Goal: Obtain resource: Download file/media

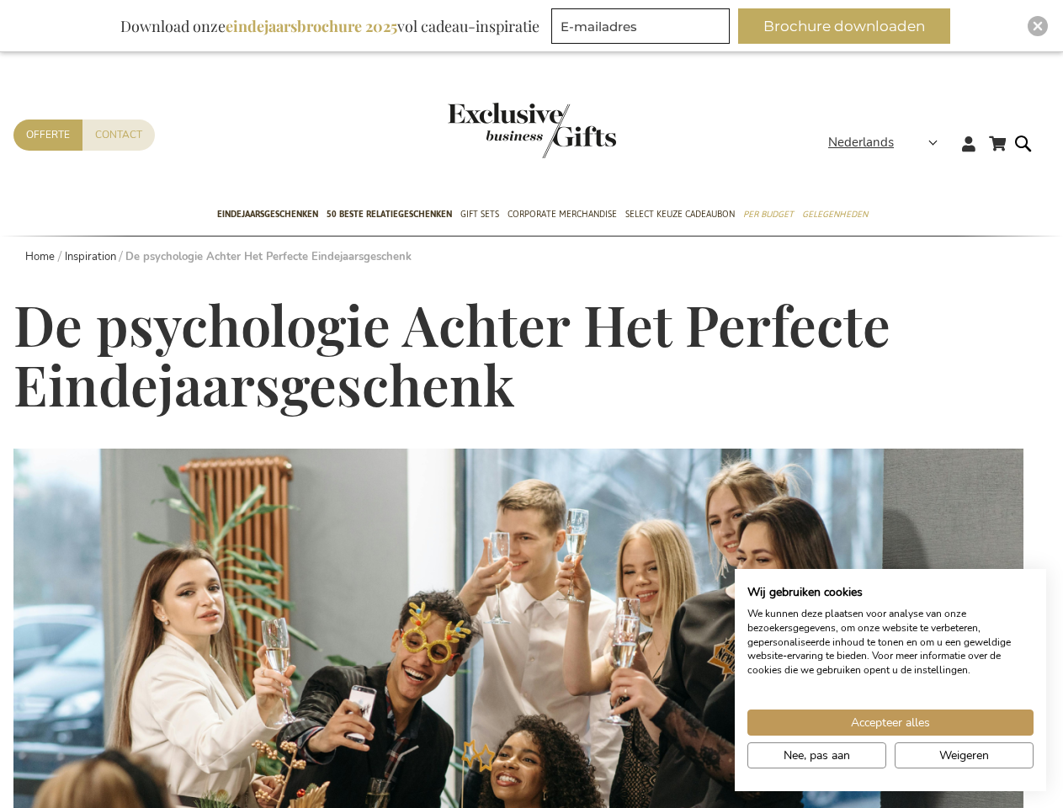
click at [531, 404] on h1 "De psychologie Achter Het Perfecte Eindejaarsgeschenk" at bounding box center [514, 355] width 1002 height 120
click at [888, 142] on span "Nederlands" at bounding box center [861, 142] width 66 height 19
click at [851, 26] on button "Brochure downloaden" at bounding box center [844, 25] width 212 height 35
click at [1038, 26] on img "Close" at bounding box center [1037, 26] width 10 height 10
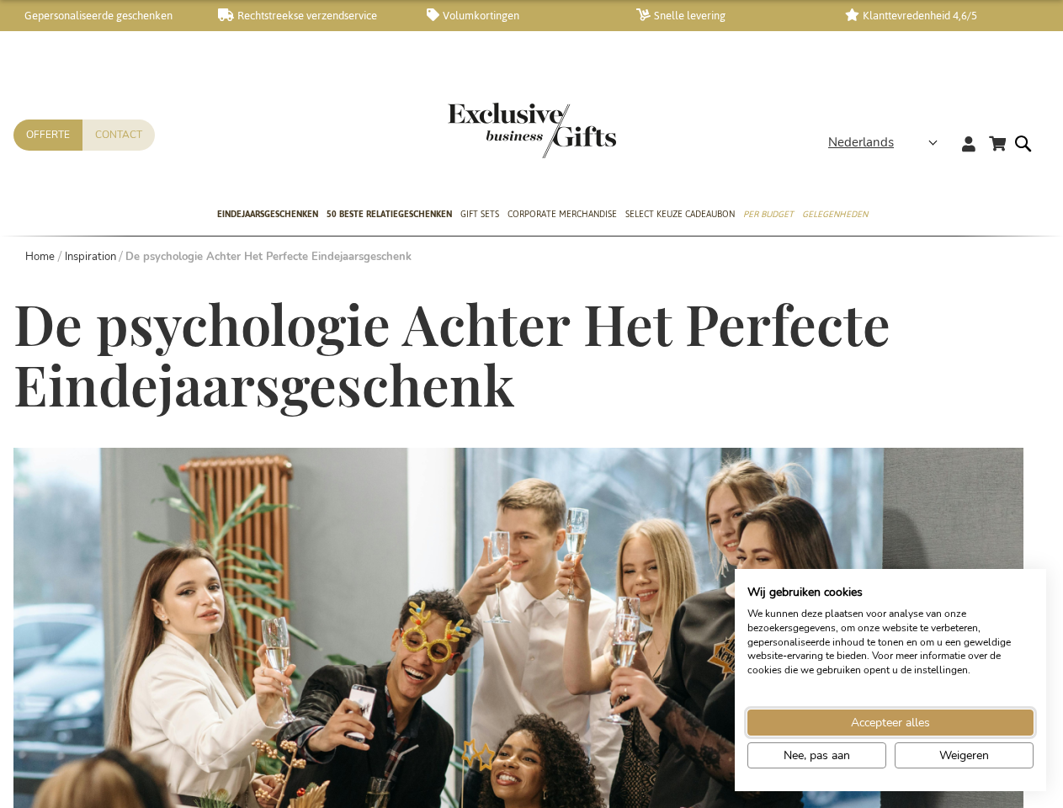
click at [890, 722] on span "Accepteer alles" at bounding box center [890, 723] width 79 height 18
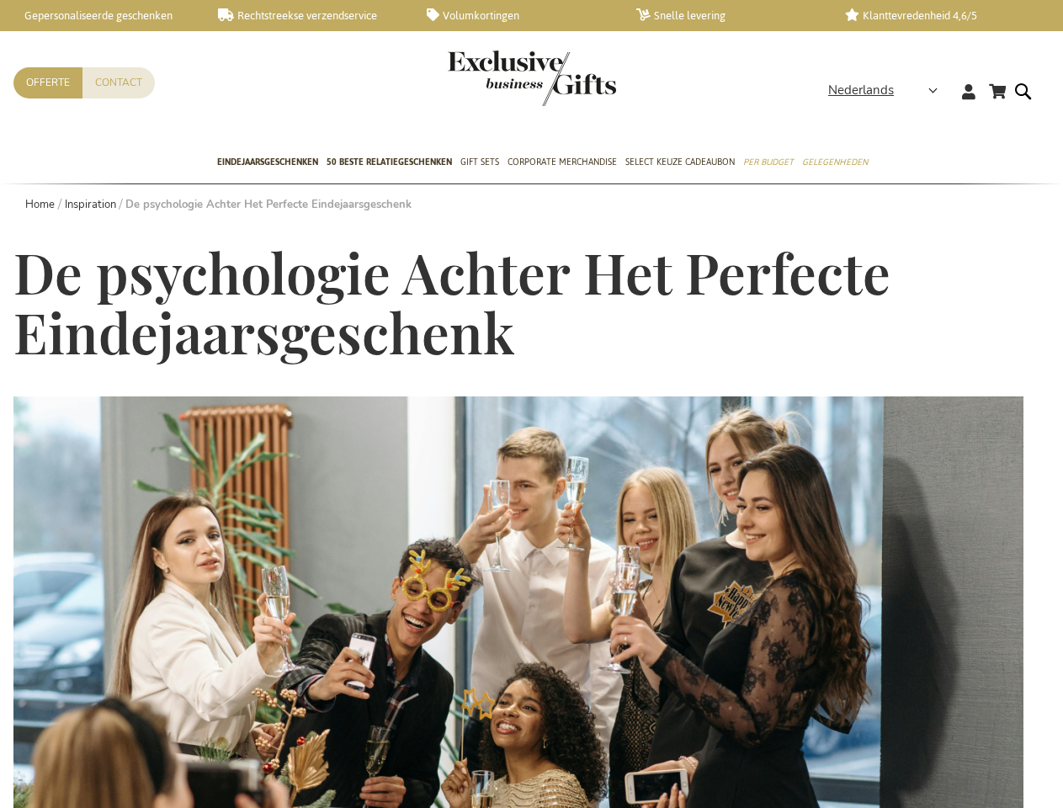
click at [816, 755] on img at bounding box center [518, 661] width 1010 height 530
click at [963, 755] on img at bounding box center [518, 661] width 1010 height 530
